Goal: Book appointment/travel/reservation

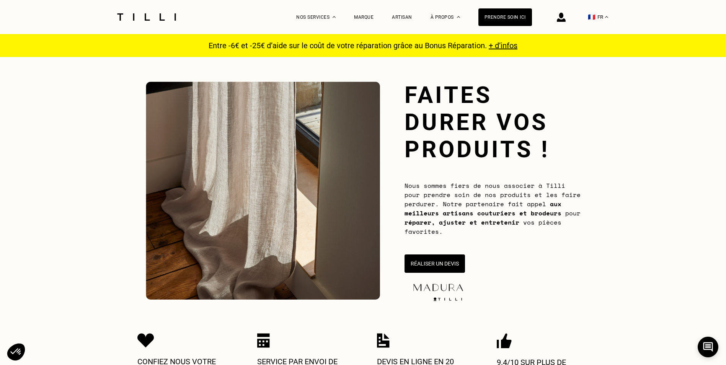
scroll to position [378, 0]
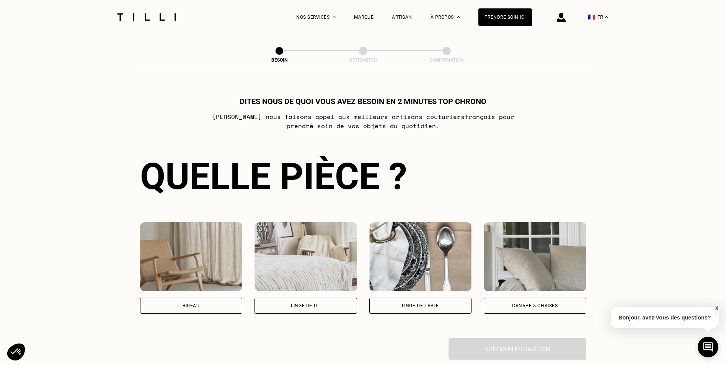
click at [175, 310] on div "Rideau" at bounding box center [191, 306] width 102 height 16
select select "FR"
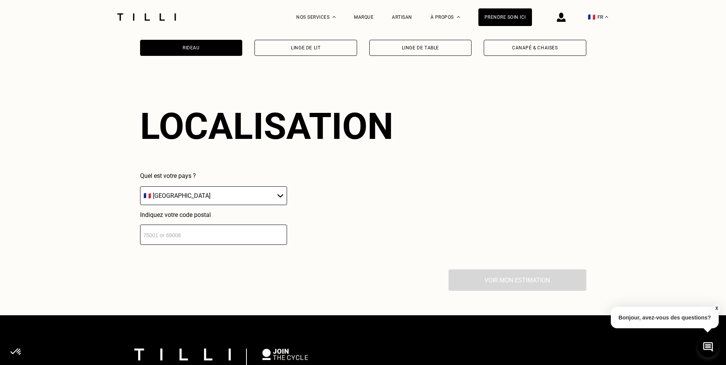
scroll to position [671, 0]
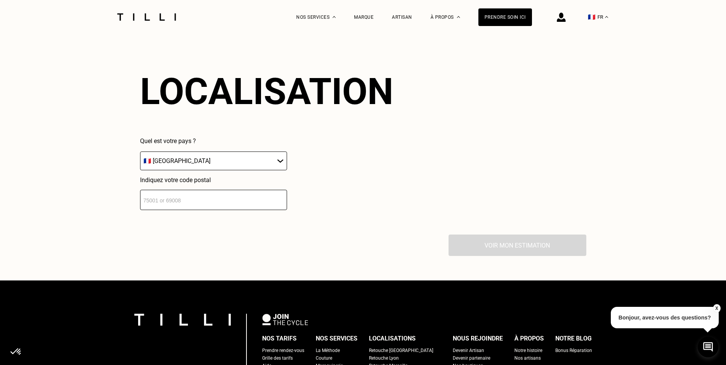
click at [184, 214] on div "Localisation Quel est votre pays ? 🇩🇪 [GEOGRAPHIC_DATA] 🇦🇹 [GEOGRAPHIC_DATA] 🇧🇪…" at bounding box center [363, 140] width 446 height 189
click at [184, 210] on input "number" at bounding box center [213, 200] width 147 height 20
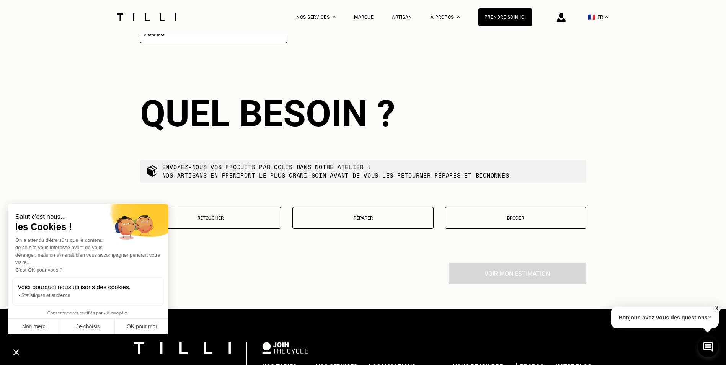
scroll to position [861, 0]
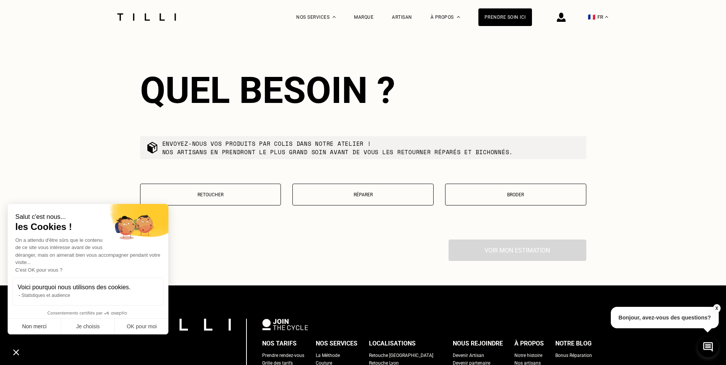
type input "75008"
click at [44, 324] on button "Non merci" at bounding box center [35, 327] width 54 height 16
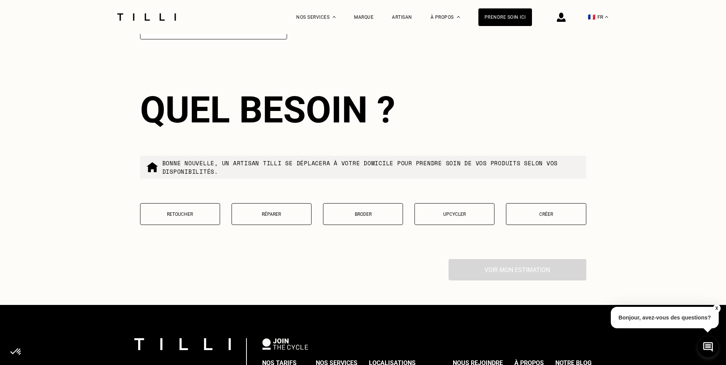
click at [166, 201] on div "Quel besoin ? Bonne nouvelle, un artisan tilli se déplacera à votre domicile po…" at bounding box center [363, 161] width 446 height 195
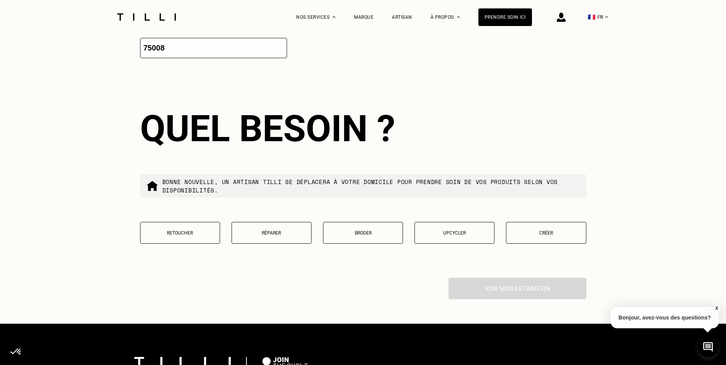
click at [185, 233] on button "Retoucher" at bounding box center [180, 233] width 80 height 22
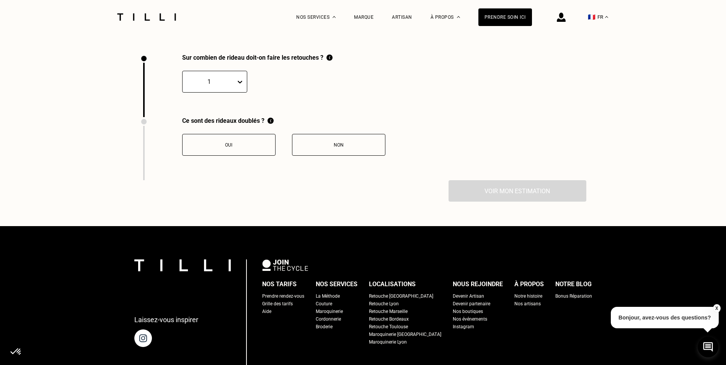
scroll to position [1057, 0]
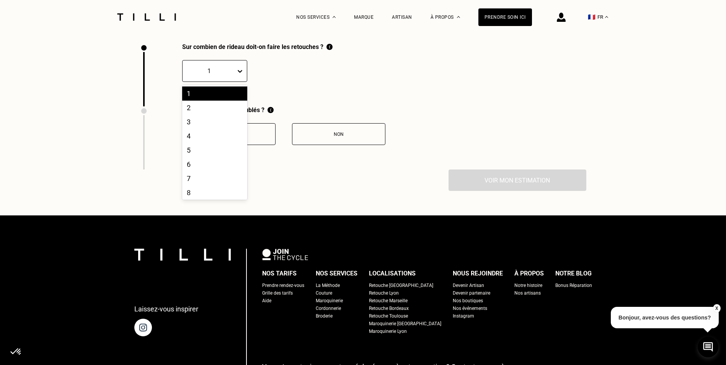
click at [205, 71] on div at bounding box center [209, 71] width 46 height 9
click at [184, 132] on div "6" at bounding box center [214, 126] width 65 height 14
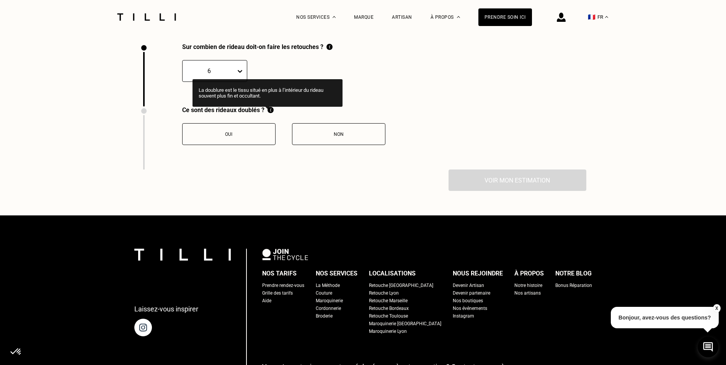
click at [267, 114] on img at bounding box center [270, 109] width 6 height 7
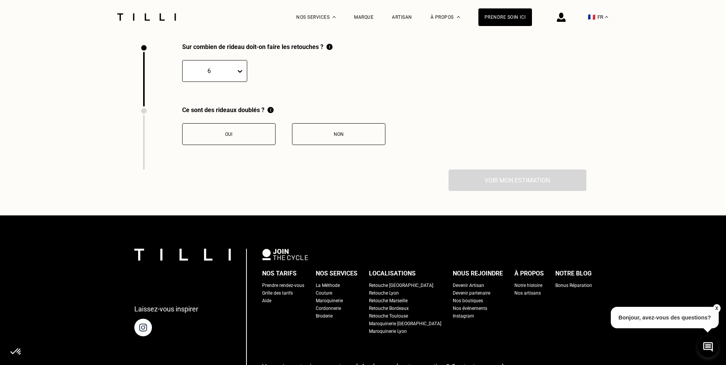
click at [250, 142] on button "Oui" at bounding box center [228, 134] width 93 height 22
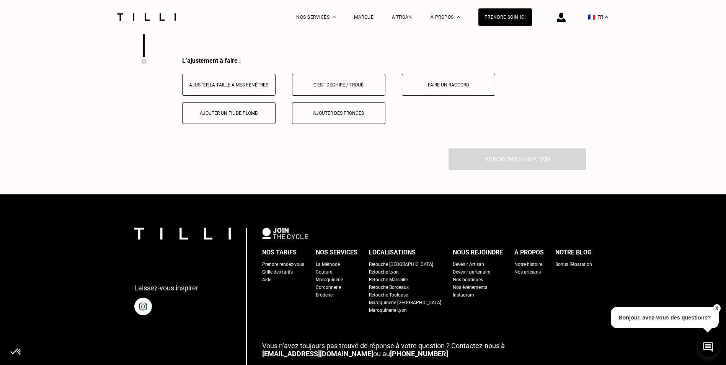
scroll to position [1183, 0]
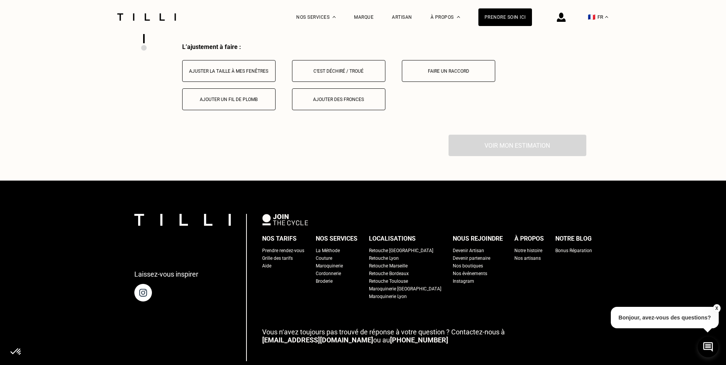
click at [246, 81] on button "Ajuster la taille à mes fenêtres" at bounding box center [228, 71] width 93 height 22
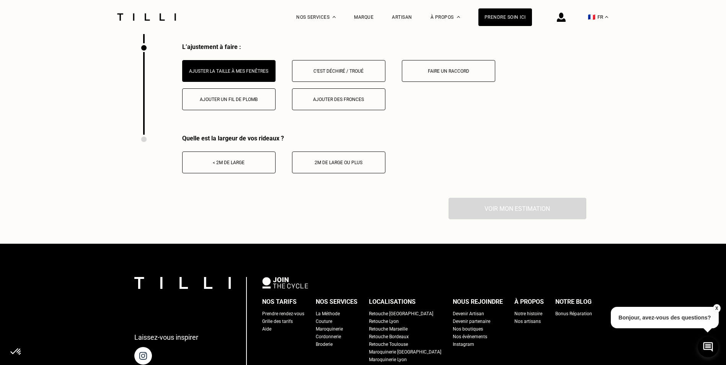
click at [325, 173] on button "2m de large ou plus" at bounding box center [338, 162] width 93 height 22
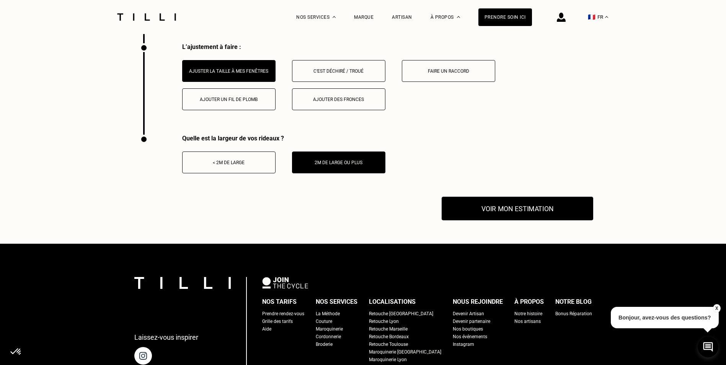
click at [465, 209] on button "Voir mon estimation" at bounding box center [516, 209] width 151 height 24
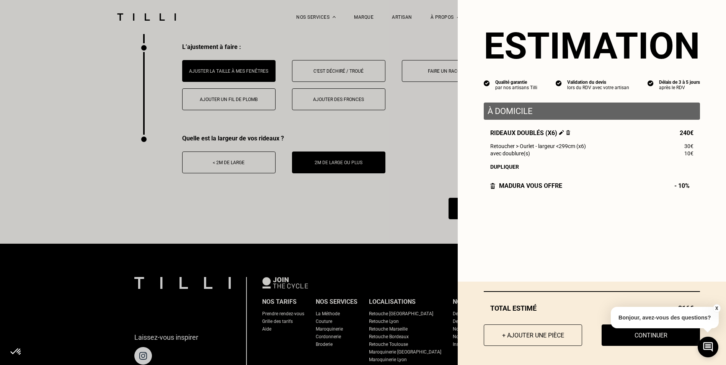
click at [716, 309] on button "X" at bounding box center [716, 308] width 8 height 8
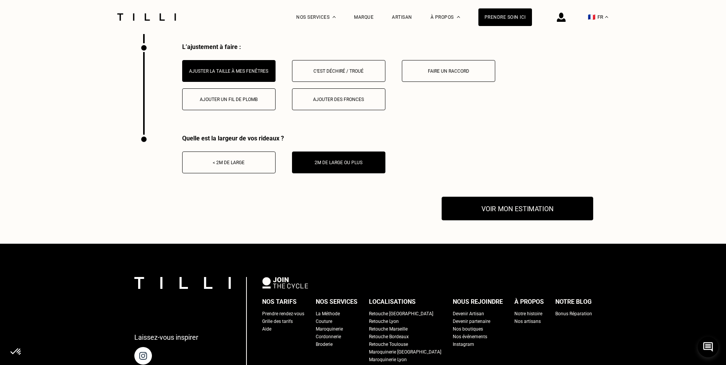
click at [467, 205] on button "Voir mon estimation" at bounding box center [516, 209] width 151 height 24
